Goal: Find specific page/section: Find specific page/section

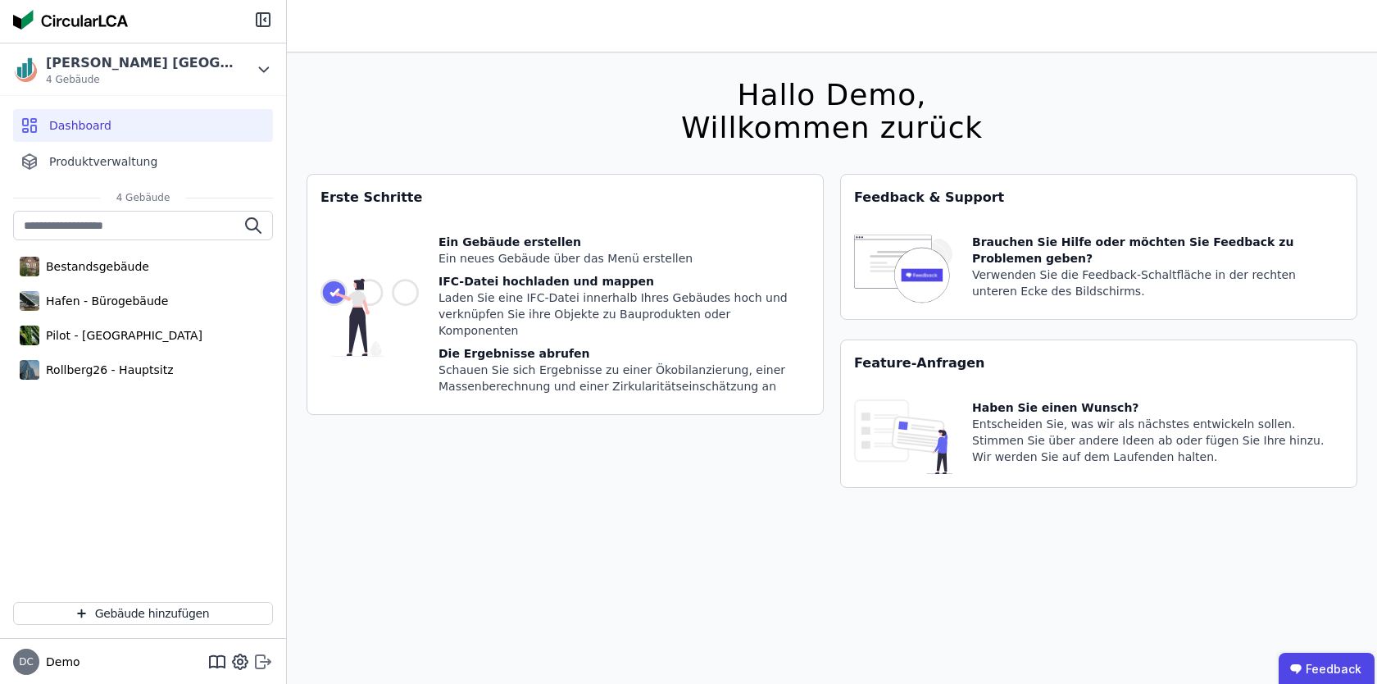
click at [268, 665] on icon at bounding box center [263, 662] width 20 height 20
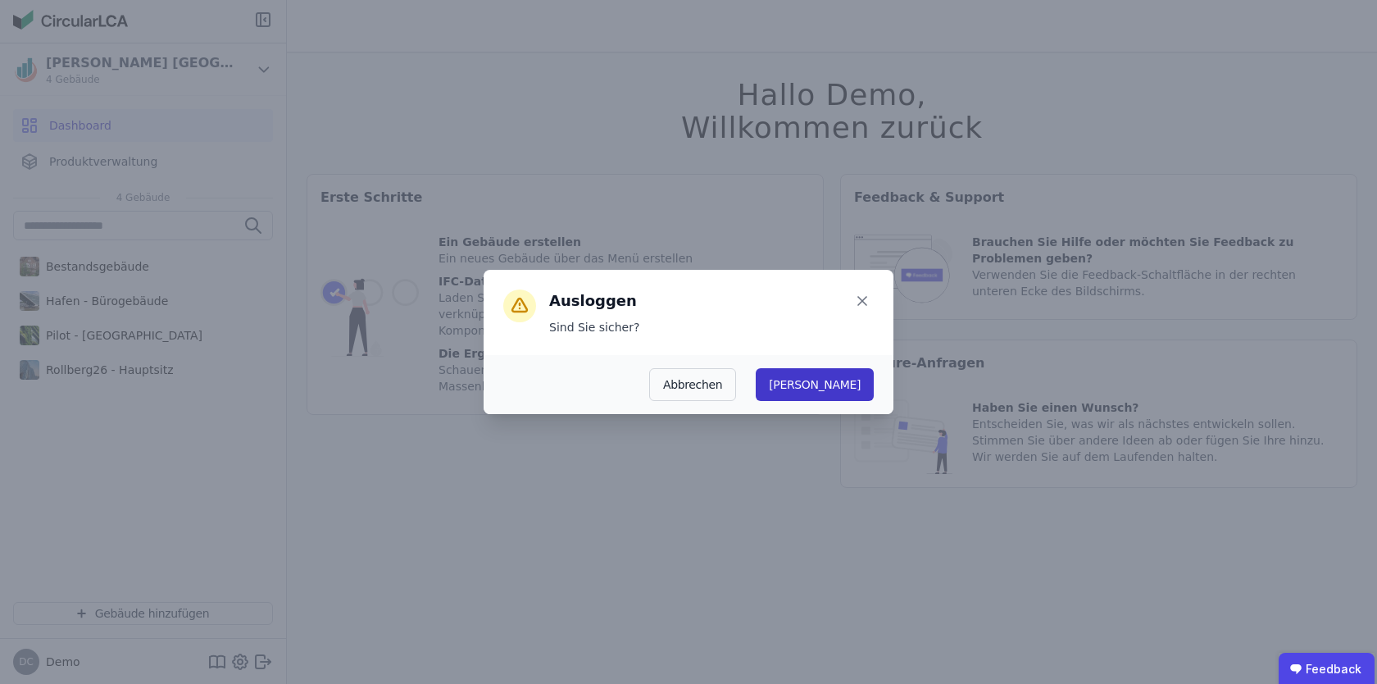
click at [848, 370] on button "[PERSON_NAME]" at bounding box center [815, 384] width 118 height 33
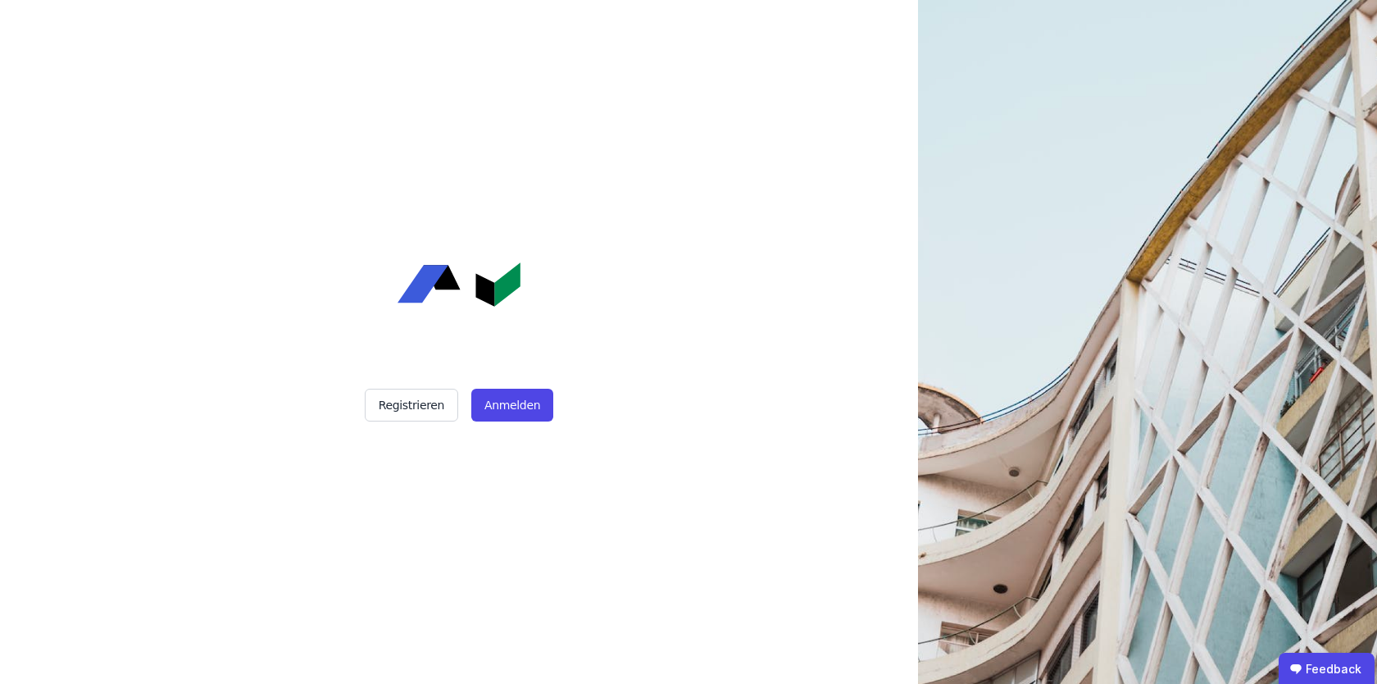
drag, startPoint x: 496, startPoint y: 379, endPoint x: 486, endPoint y: 373, distance: 11.4
click at [496, 379] on div "Registrieren Anmelden" at bounding box center [459, 342] width 410 height 684
click at [478, 408] on button "Anmelden" at bounding box center [512, 405] width 82 height 33
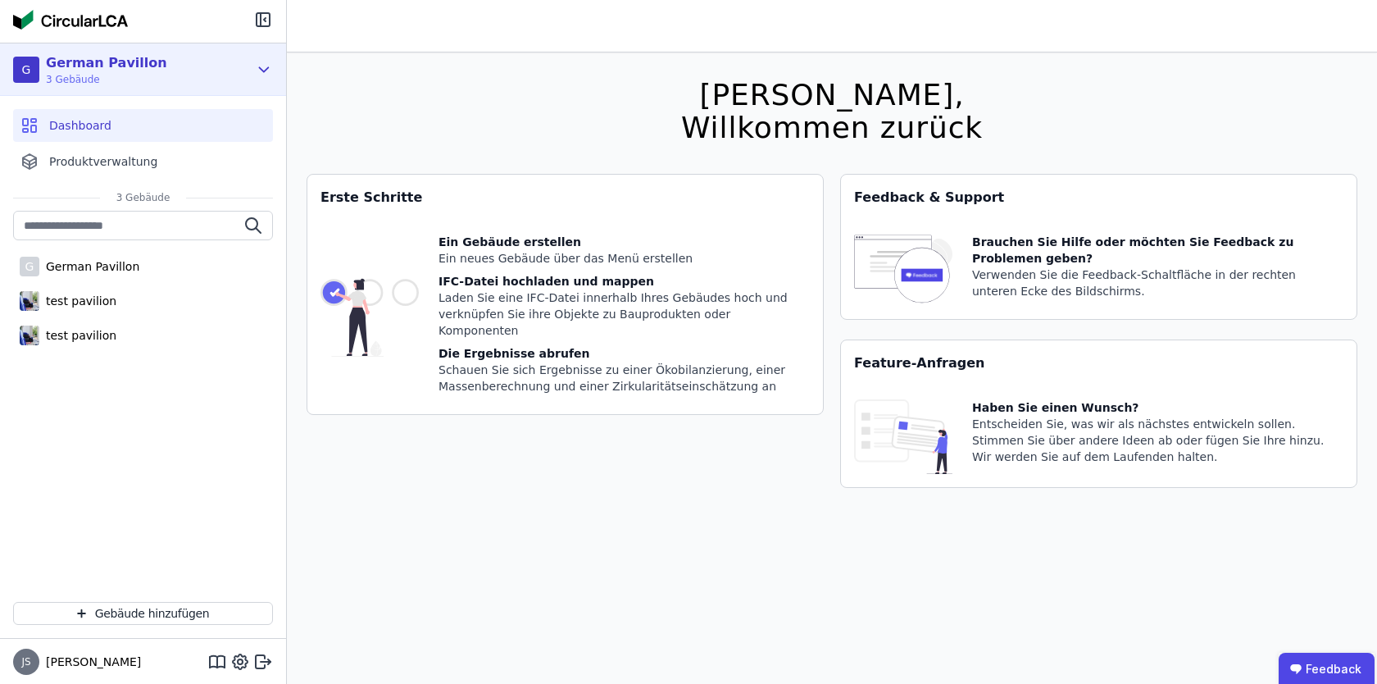
click at [262, 78] on icon at bounding box center [264, 70] width 18 height 20
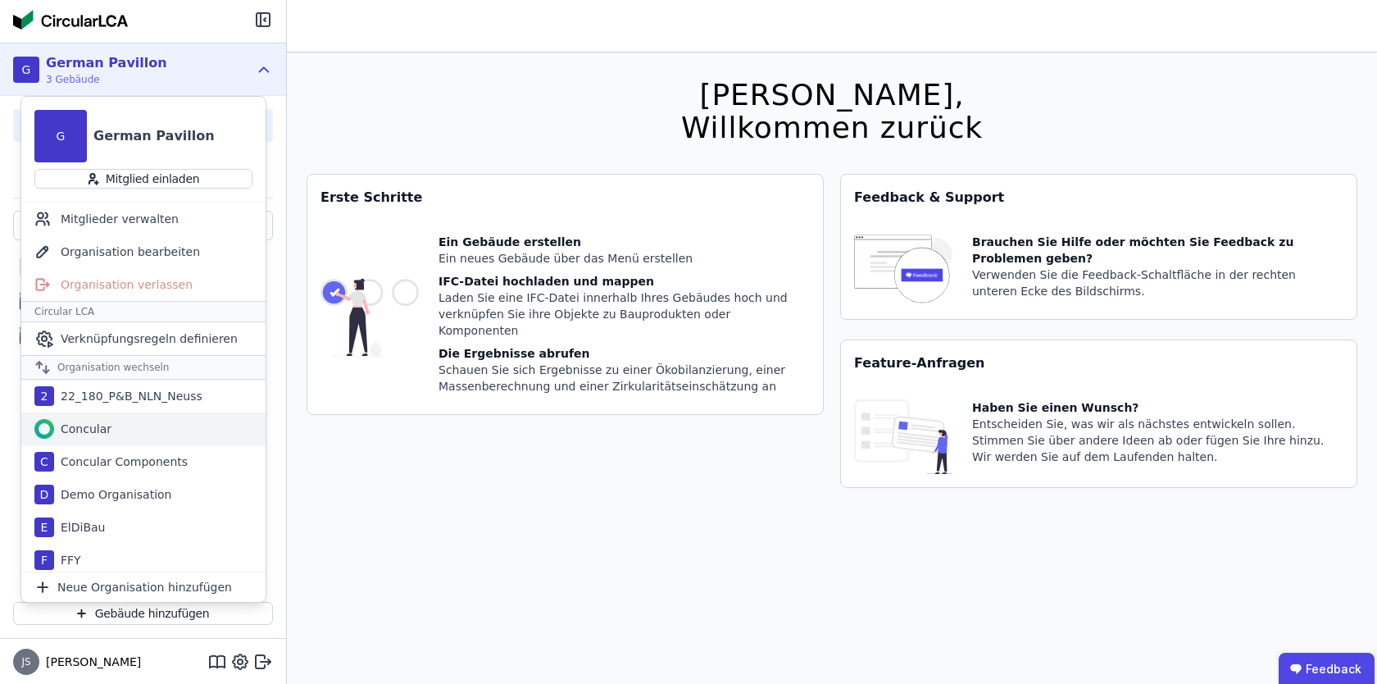
scroll to position [2, 0]
click at [143, 444] on div "C Concular Components" at bounding box center [143, 459] width 244 height 33
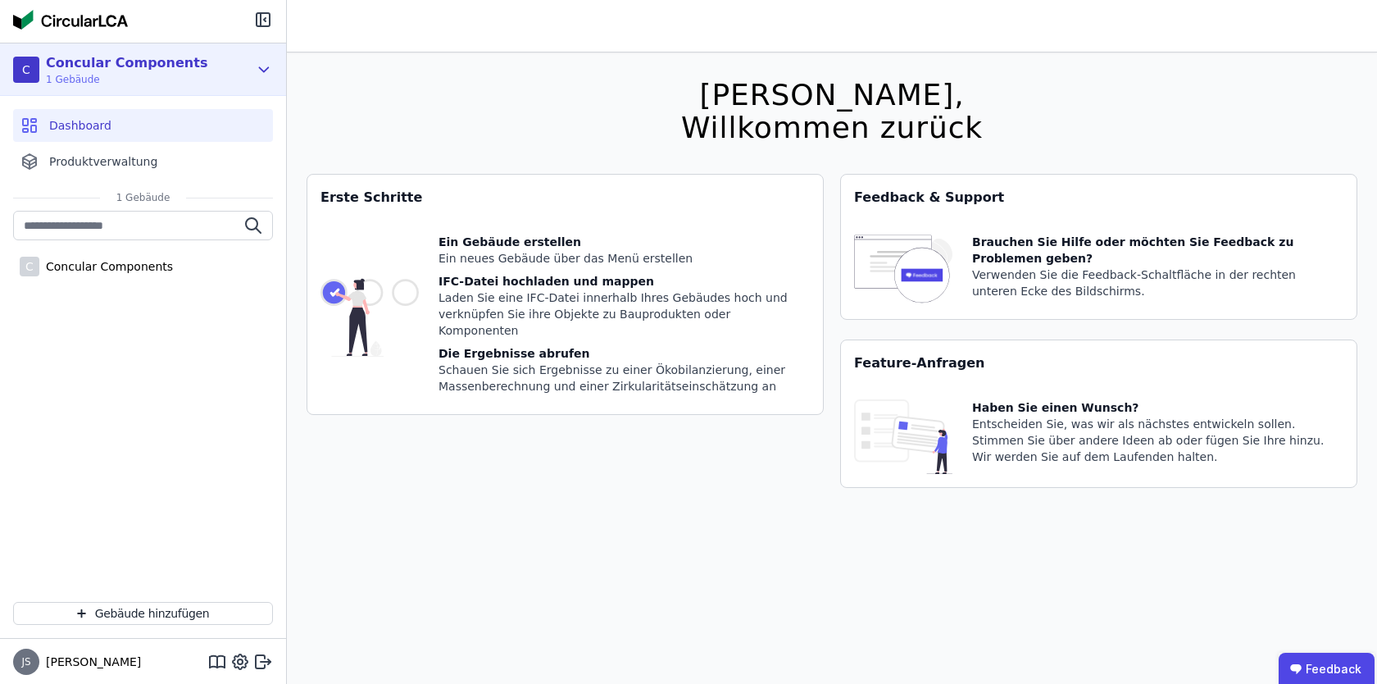
click at [260, 66] on icon at bounding box center [264, 70] width 18 height 20
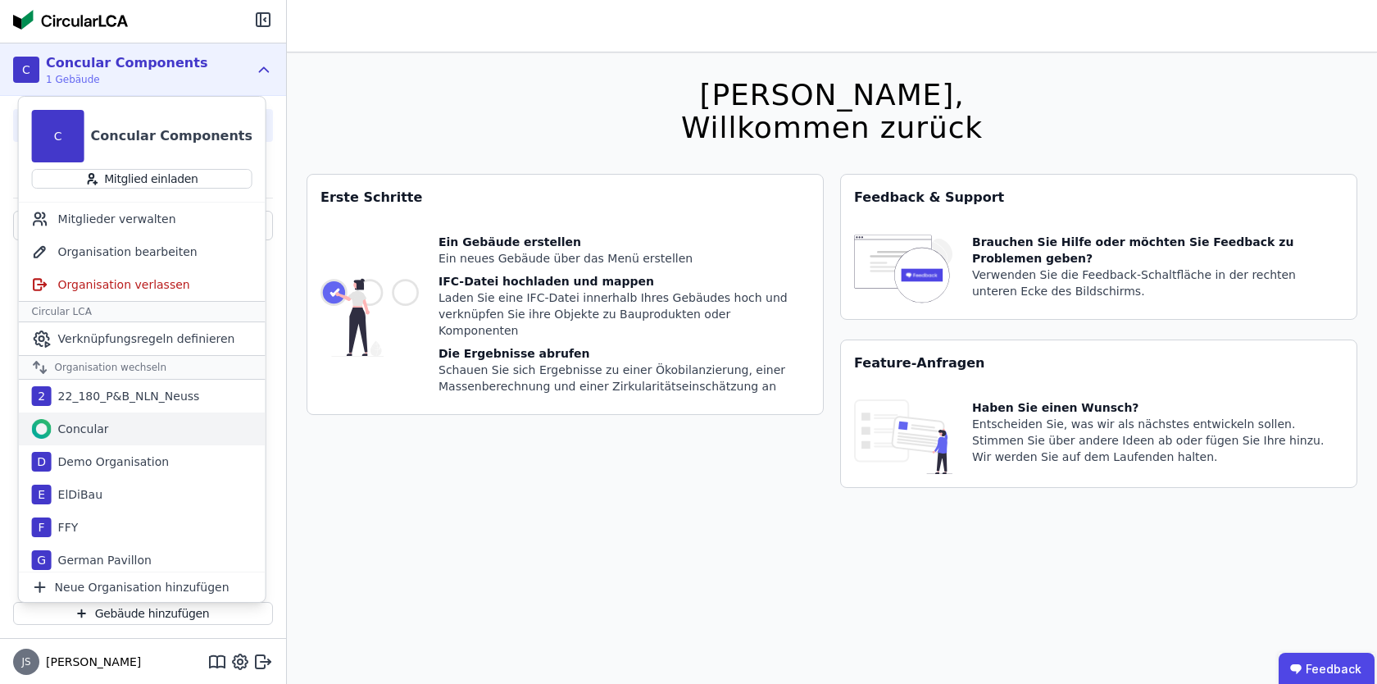
click at [99, 434] on div "Concular" at bounding box center [80, 428] width 57 height 16
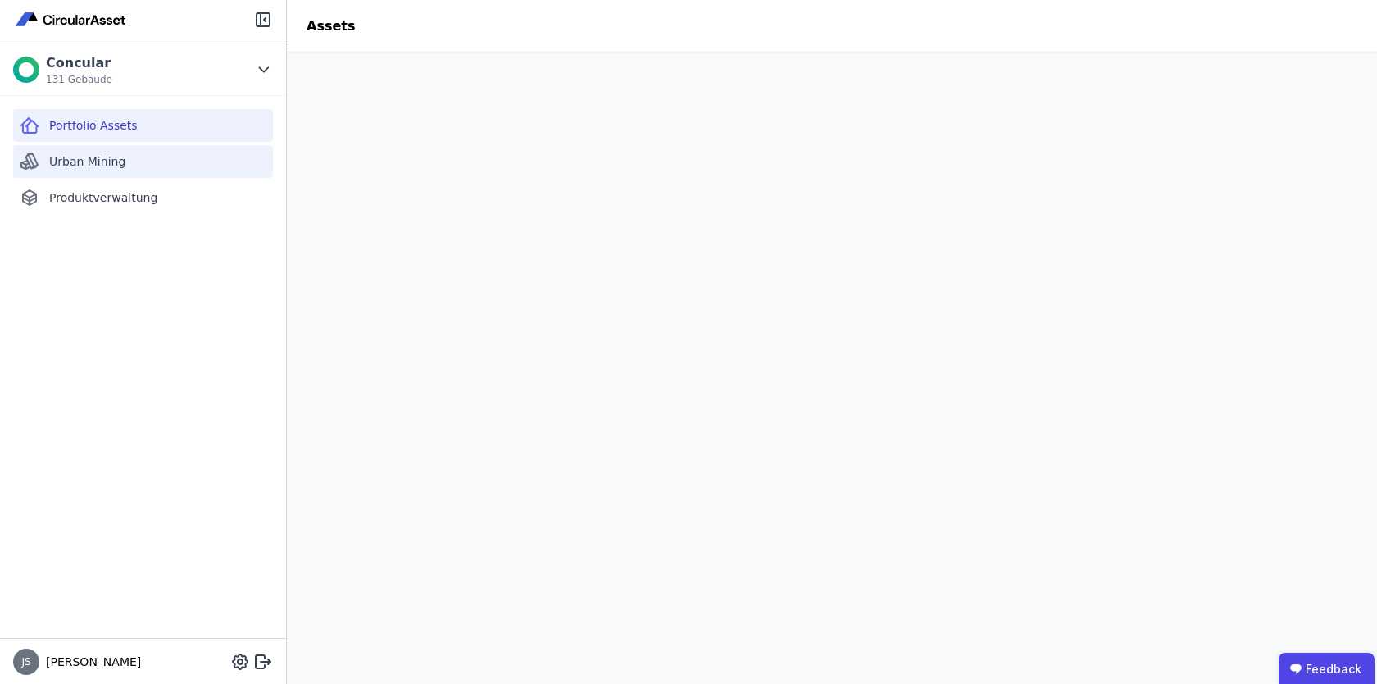
click at [105, 160] on span "Urban Mining" at bounding box center [87, 161] width 76 height 16
click at [76, 139] on div "Portfolio Assets" at bounding box center [143, 125] width 260 height 33
click at [84, 159] on span "Urban Mining" at bounding box center [87, 161] width 76 height 16
click at [125, 120] on span "Portfolio Assets" at bounding box center [93, 125] width 89 height 16
